Goal: Book appointment/travel/reservation

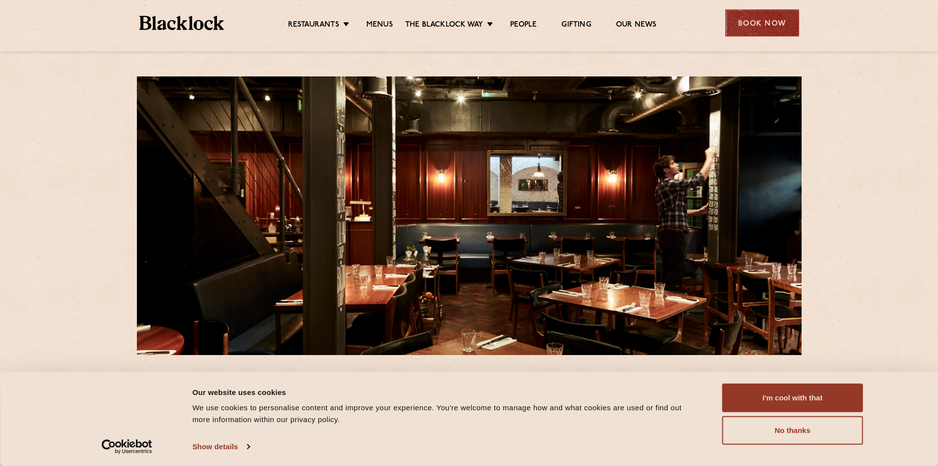
click at [792, 17] on div "Book Now" at bounding box center [763, 22] width 74 height 27
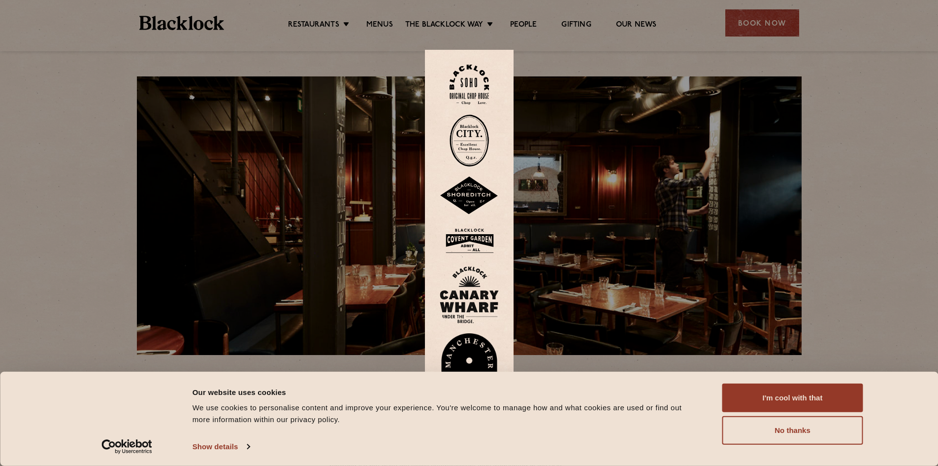
click at [472, 88] on img at bounding box center [469, 85] width 39 height 40
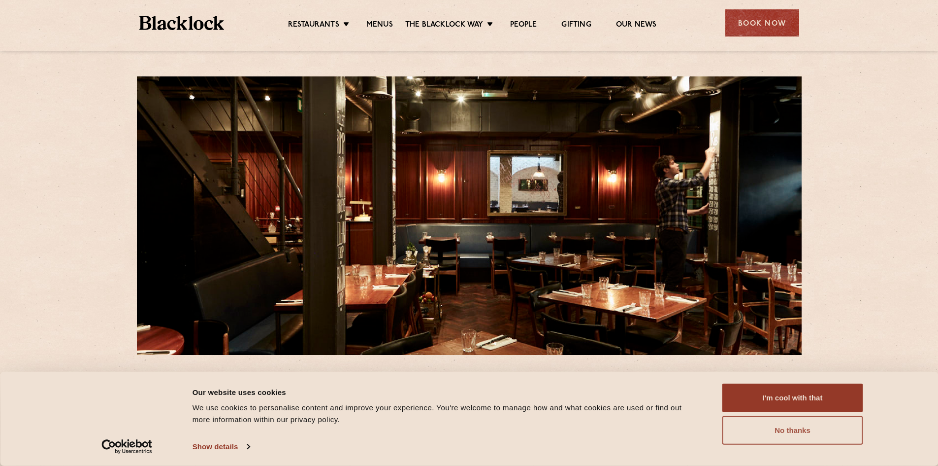
click at [786, 433] on button "No thanks" at bounding box center [793, 430] width 141 height 29
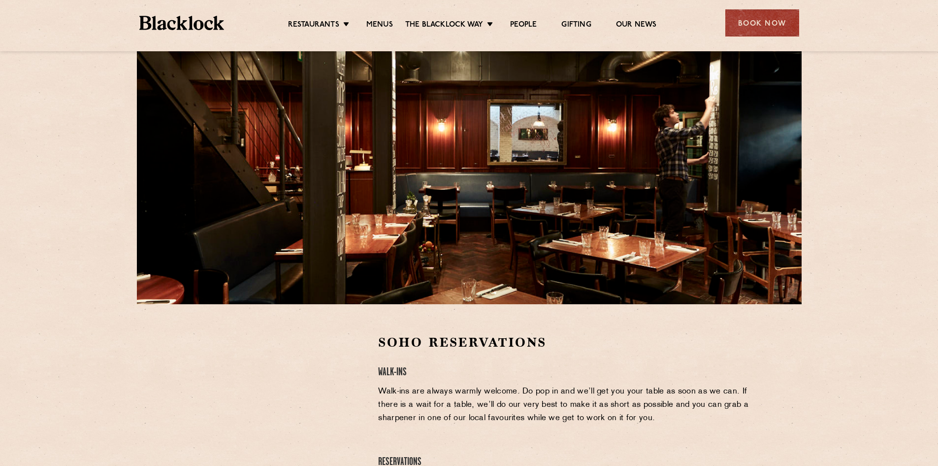
scroll to position [197, 0]
